Goal: Transaction & Acquisition: Purchase product/service

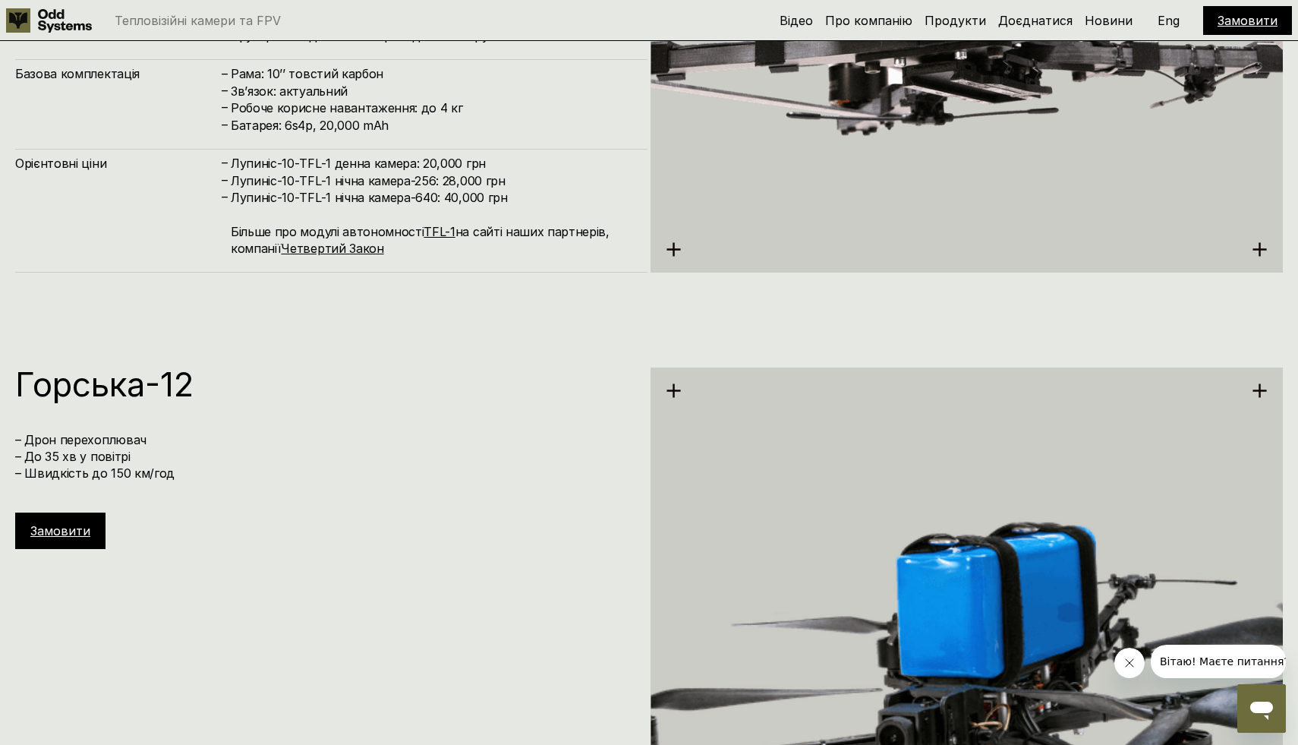
scroll to position [6237, 0]
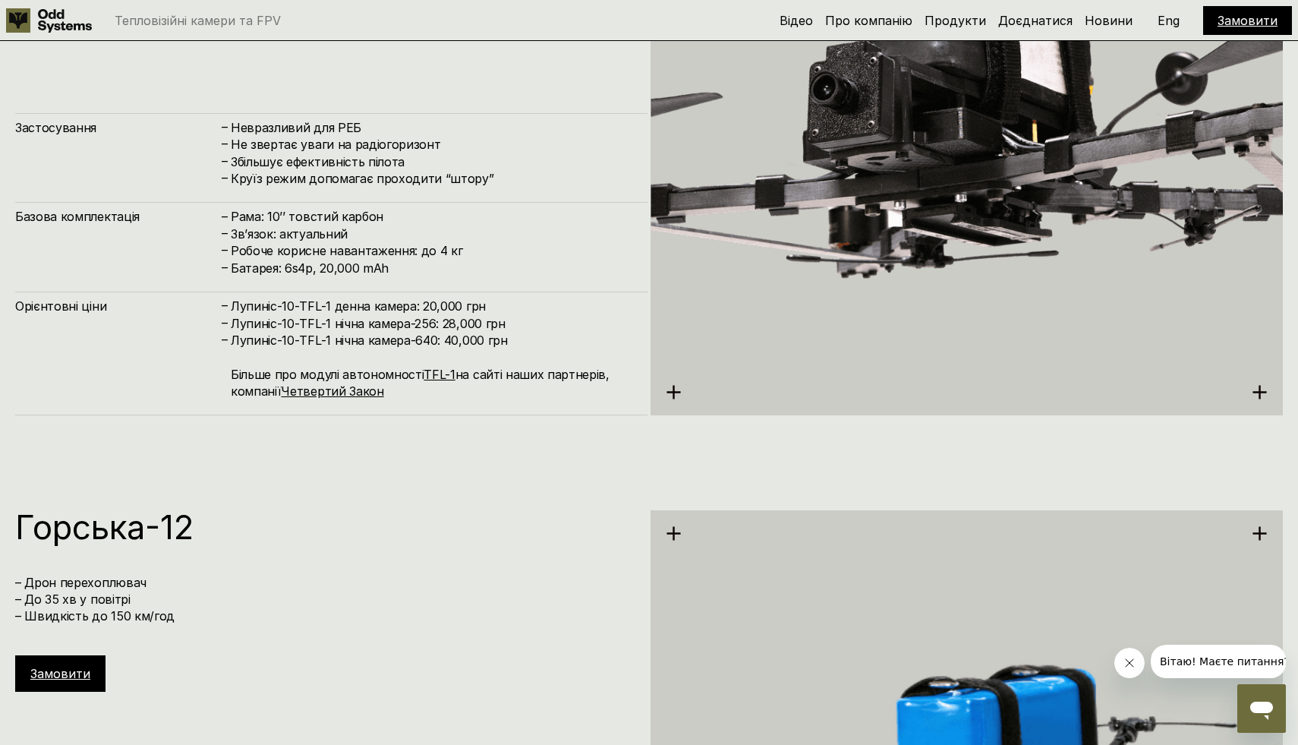
click at [673, 392] on use at bounding box center [674, 392] width 14 height 14
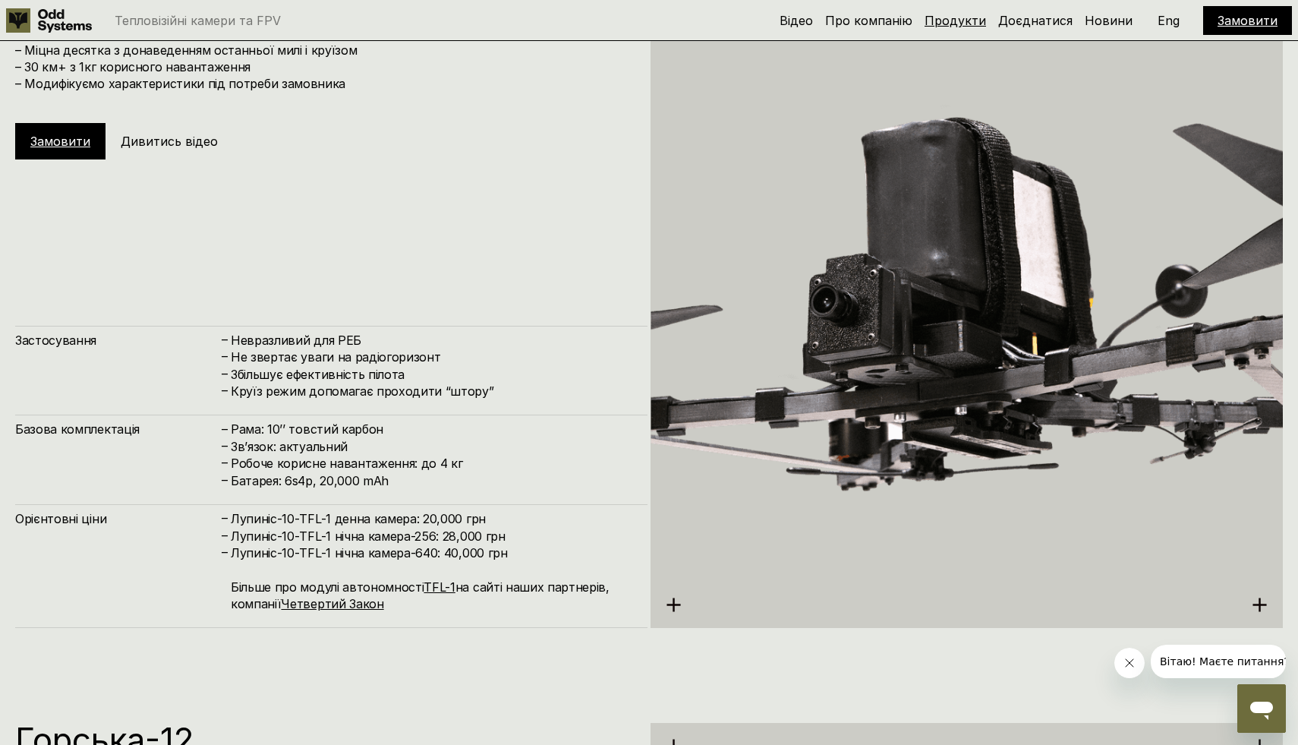
click at [960, 17] on link "Продукти" at bounding box center [954, 20] width 61 height 15
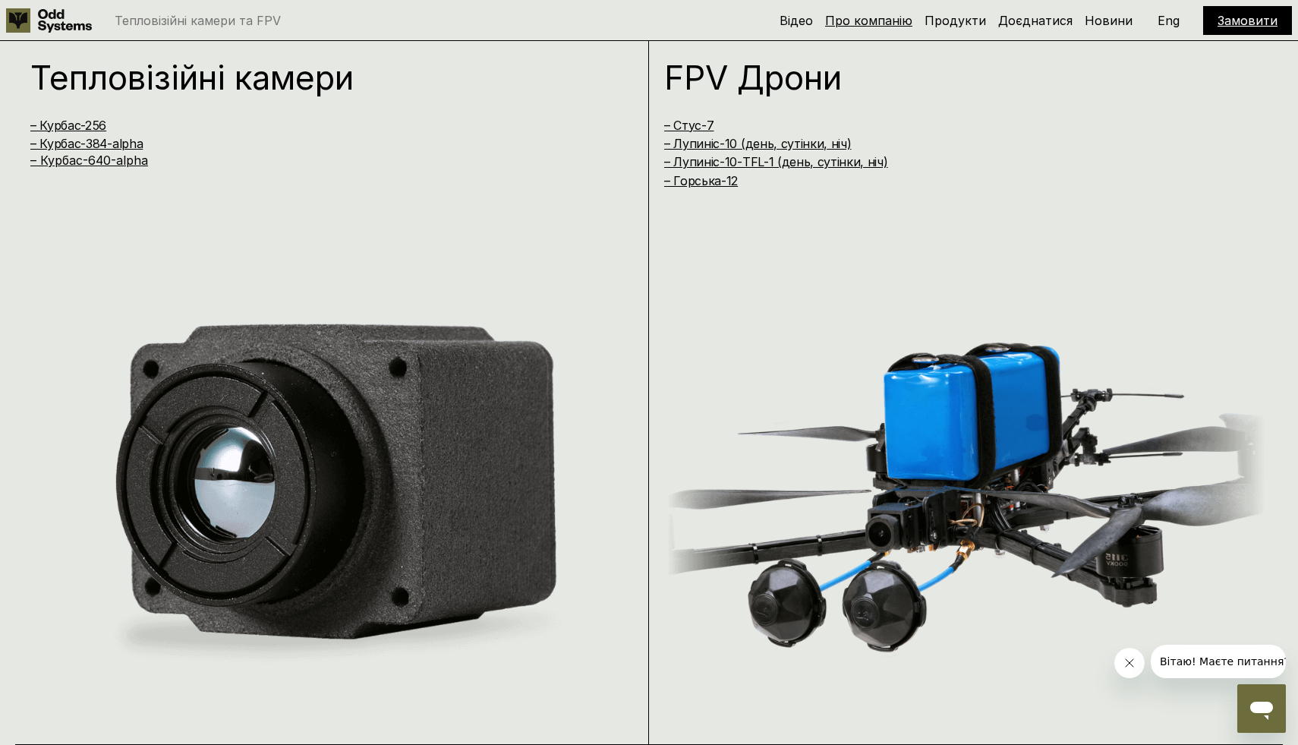
scroll to position [1485, 0]
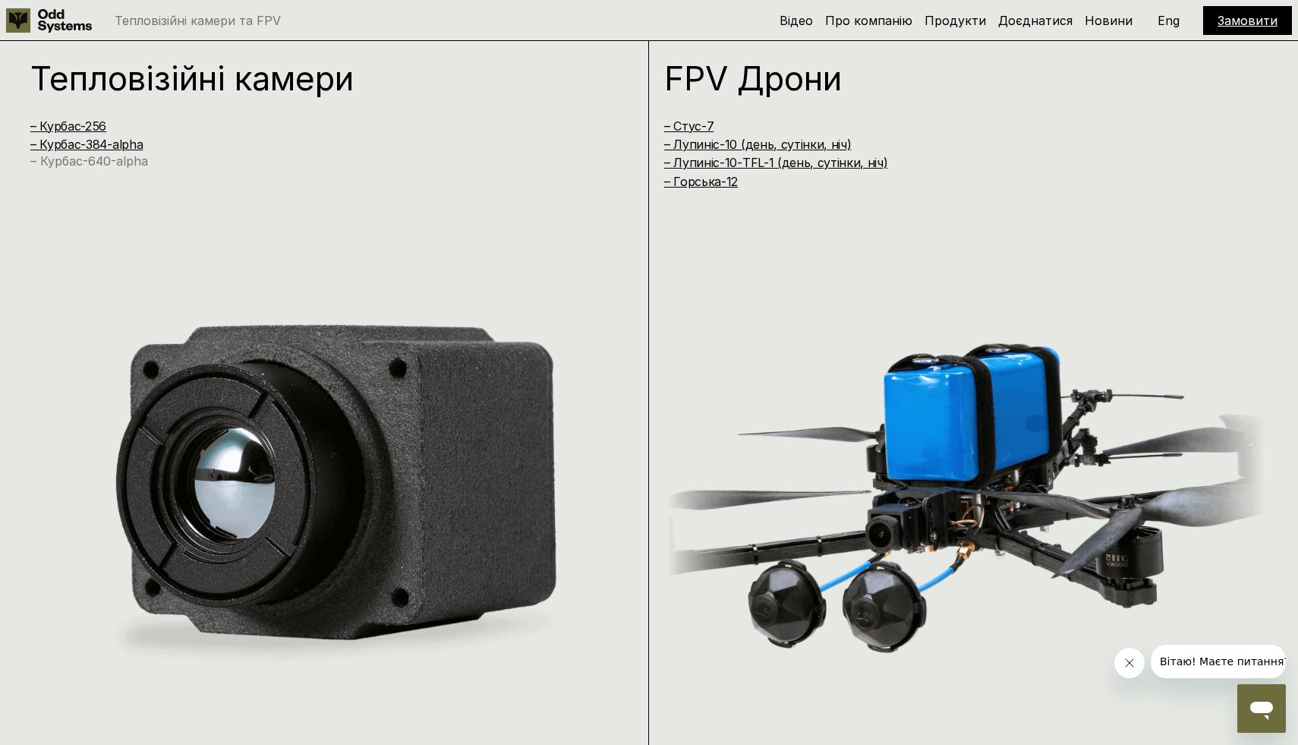
click at [110, 165] on link "– Курбас-640-alpha" at bounding box center [89, 160] width 118 height 15
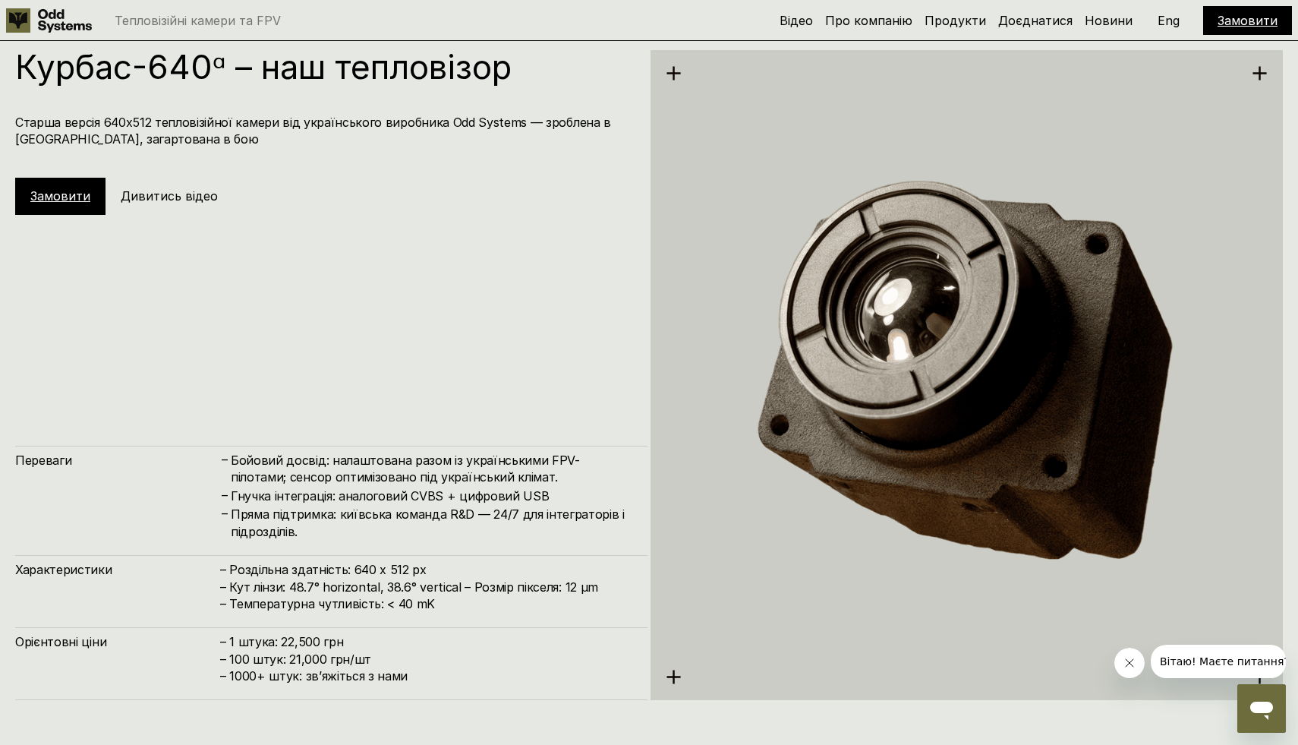
scroll to position [3719, 0]
click at [54, 193] on link "Замовити" at bounding box center [60, 195] width 60 height 15
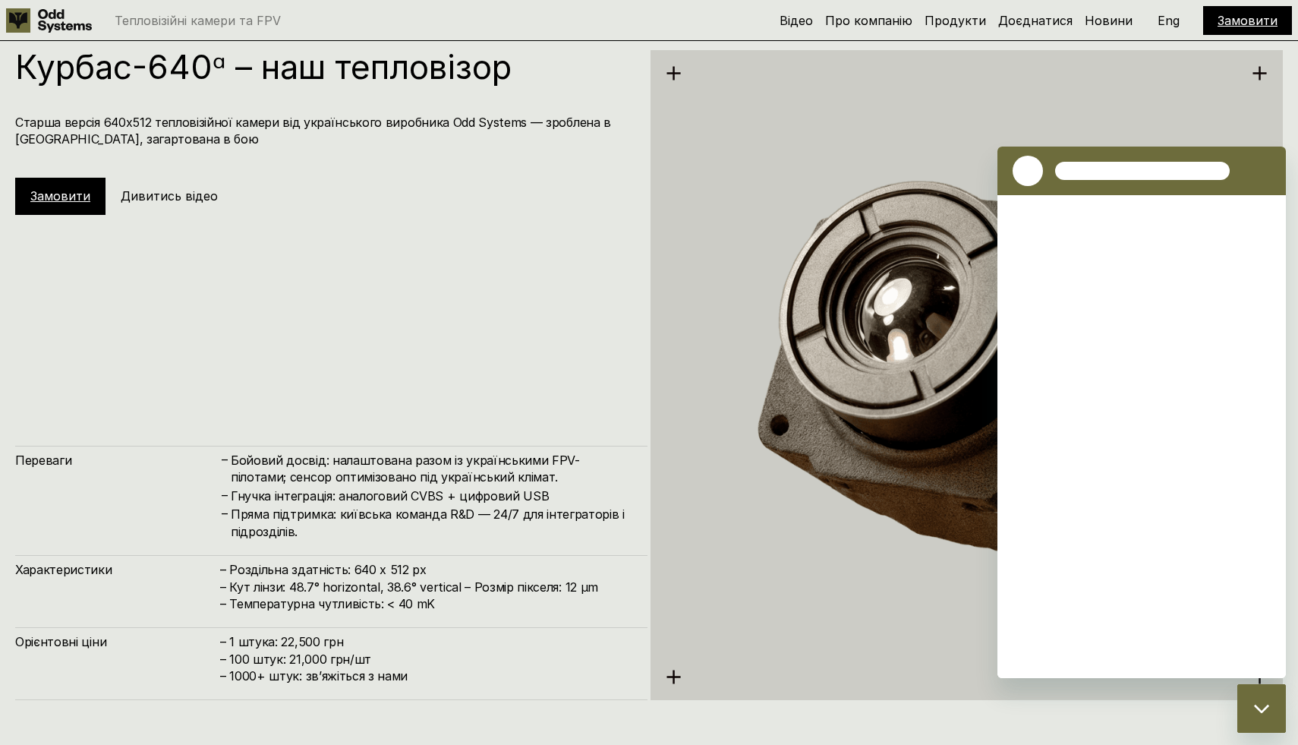
scroll to position [0, 0]
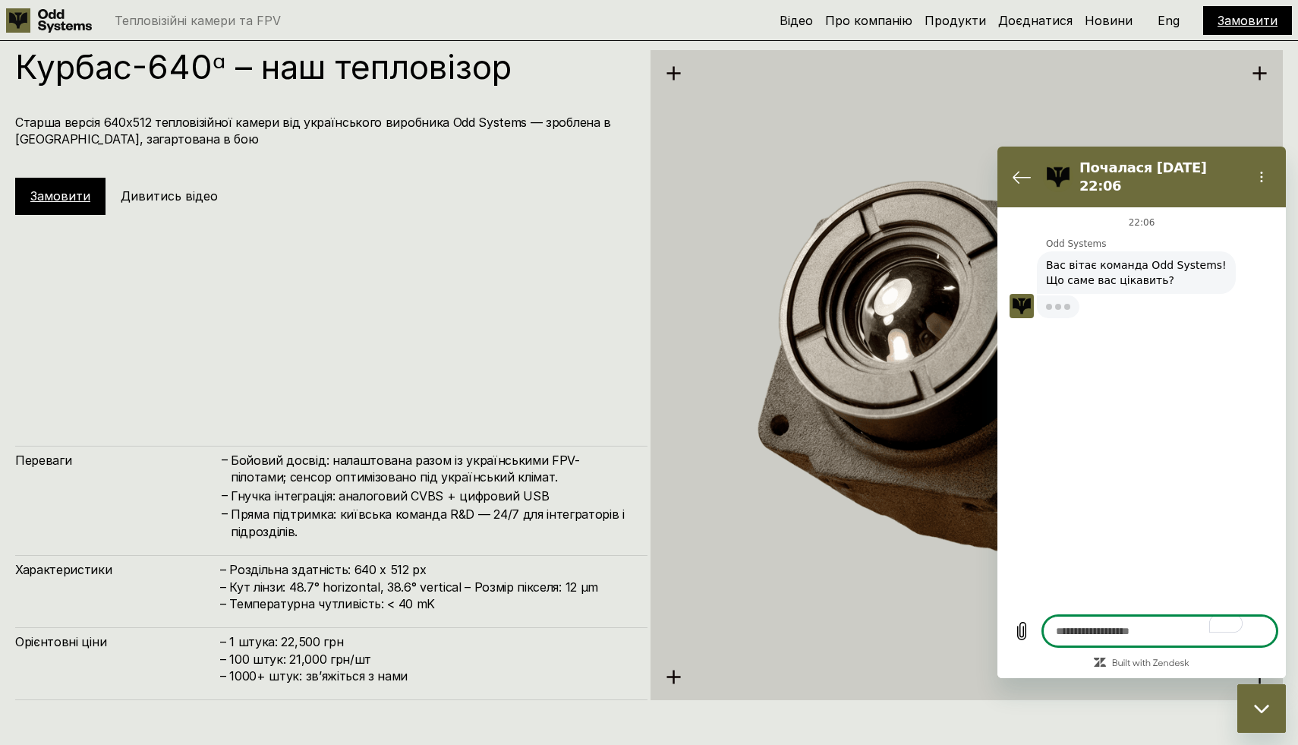
type textarea "*"
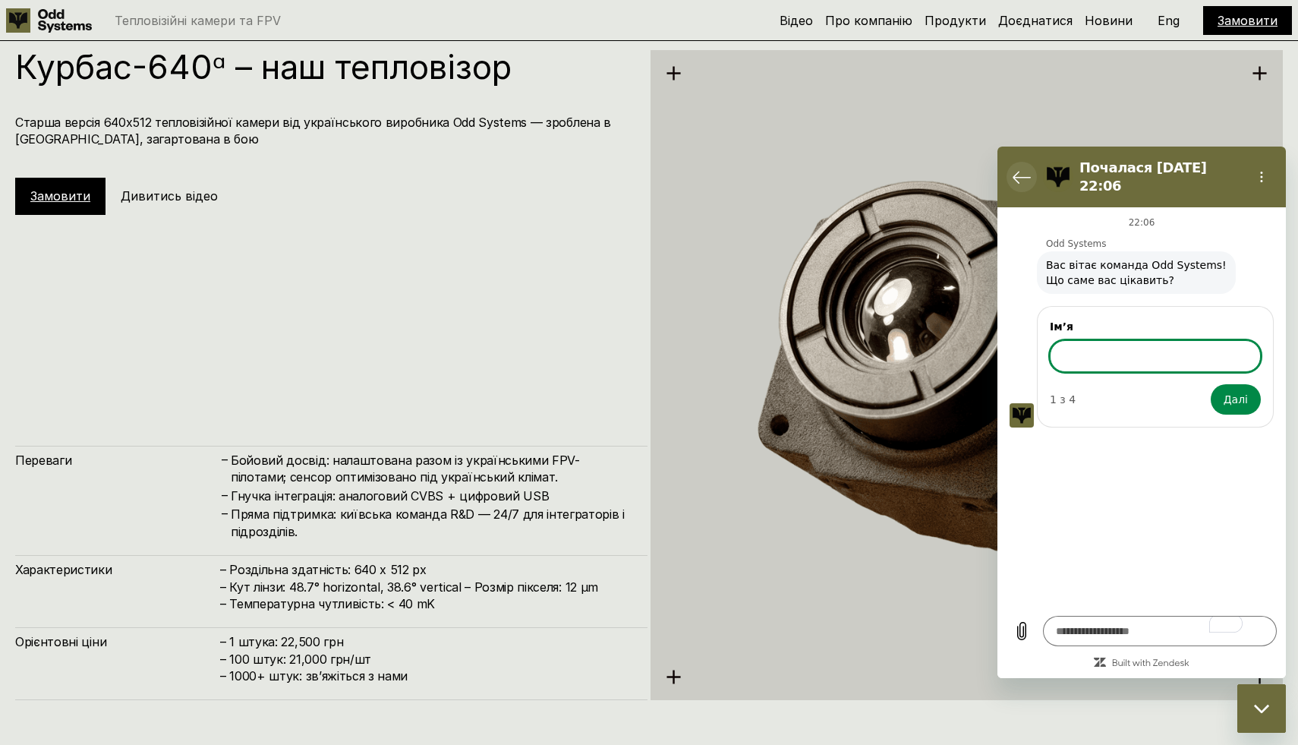
click at [1025, 172] on icon "Повернутися до списку розмов" at bounding box center [1021, 177] width 18 height 18
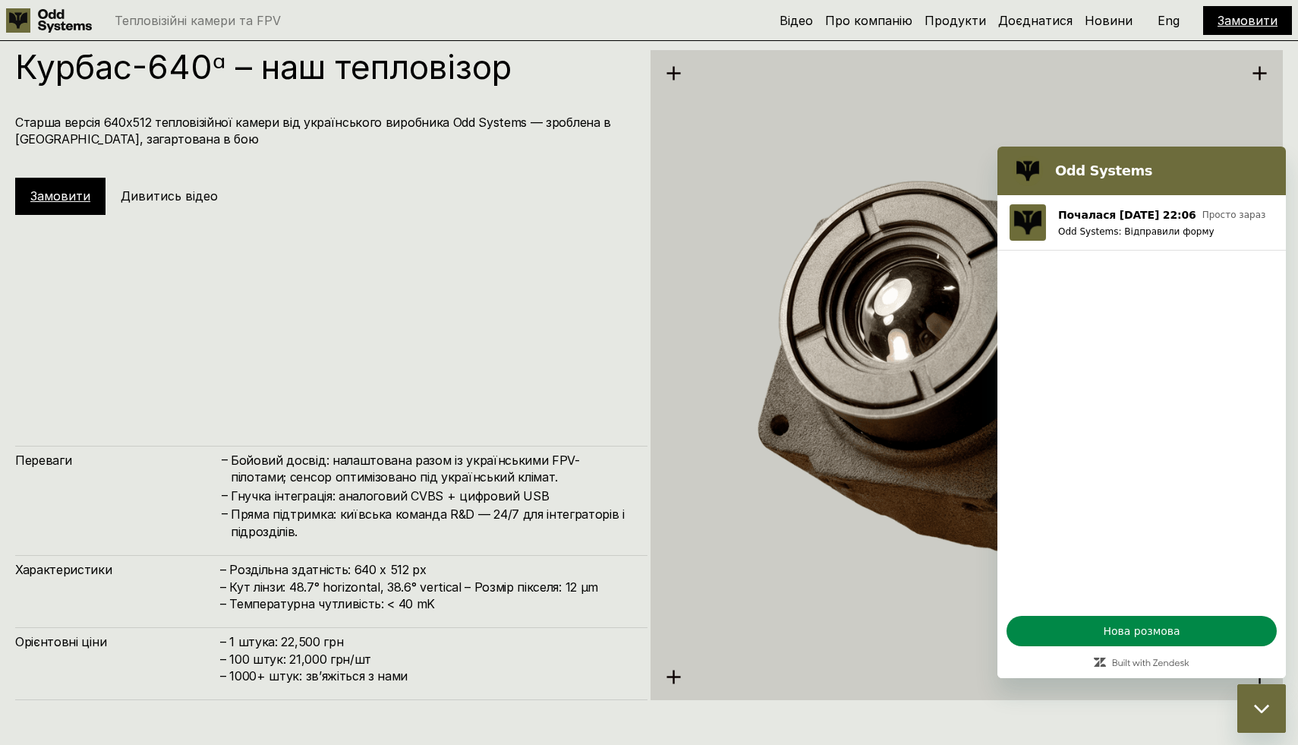
click at [172, 197] on h5 "Дивитись відео" at bounding box center [169, 195] width 97 height 17
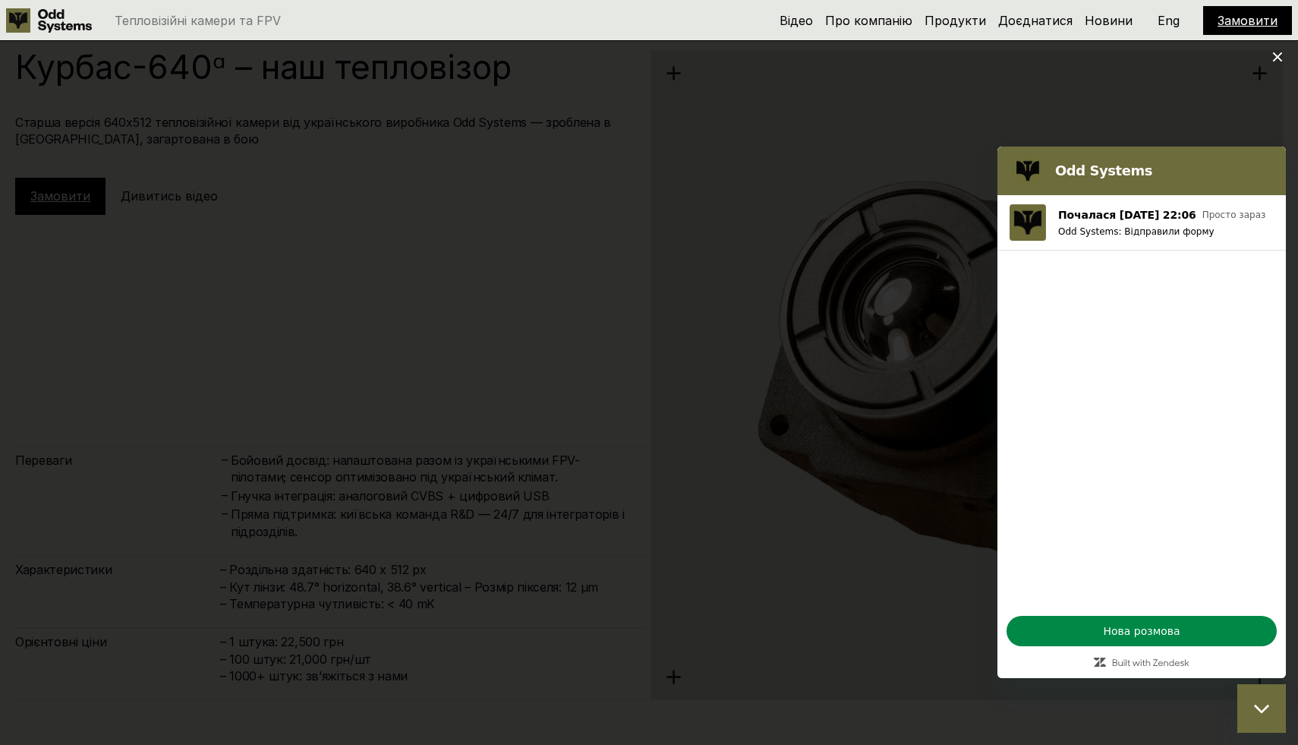
click at [1248, 707] on div "Закрити вікно обміну повідомленнями" at bounding box center [1262, 708] width 46 height 46
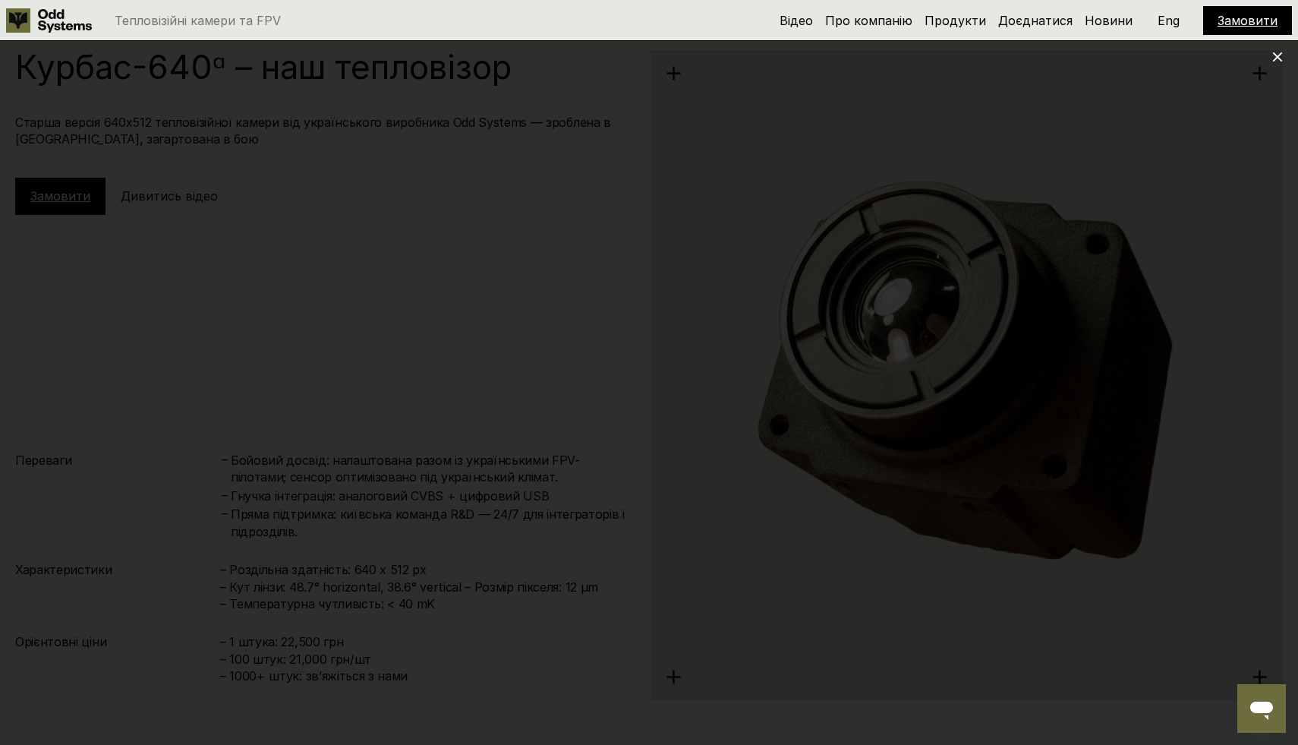
click at [1192, 105] on div at bounding box center [649, 372] width 1298 height 745
